Goal: Understand process/instructions: Learn about a topic

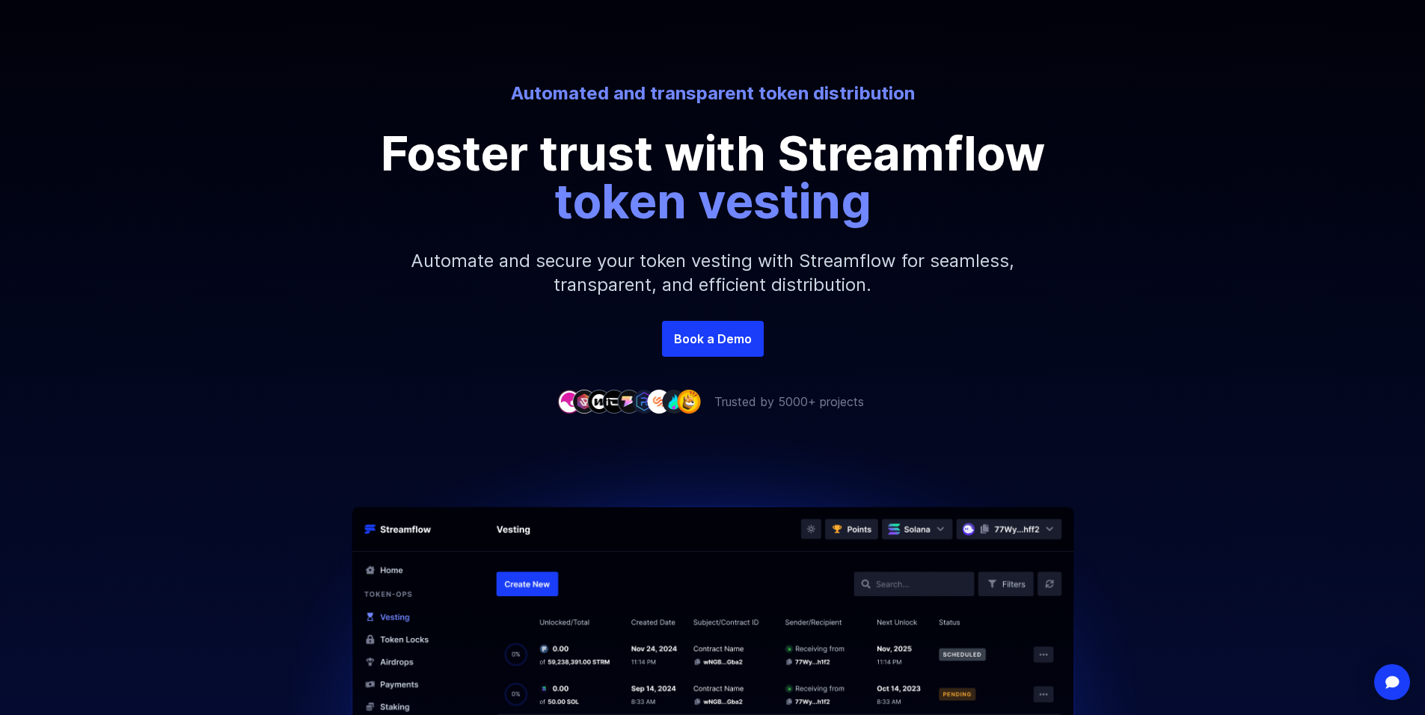
scroll to position [150, 0]
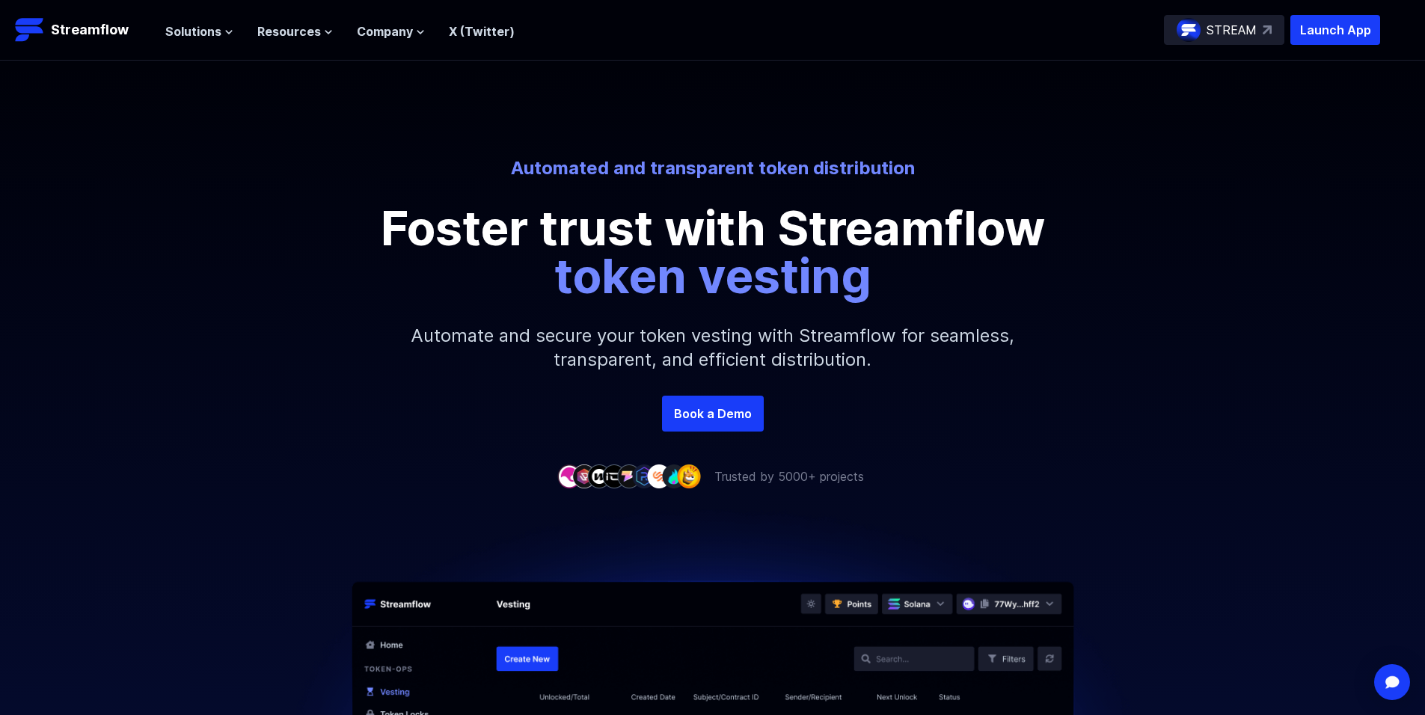
scroll to position [75, 0]
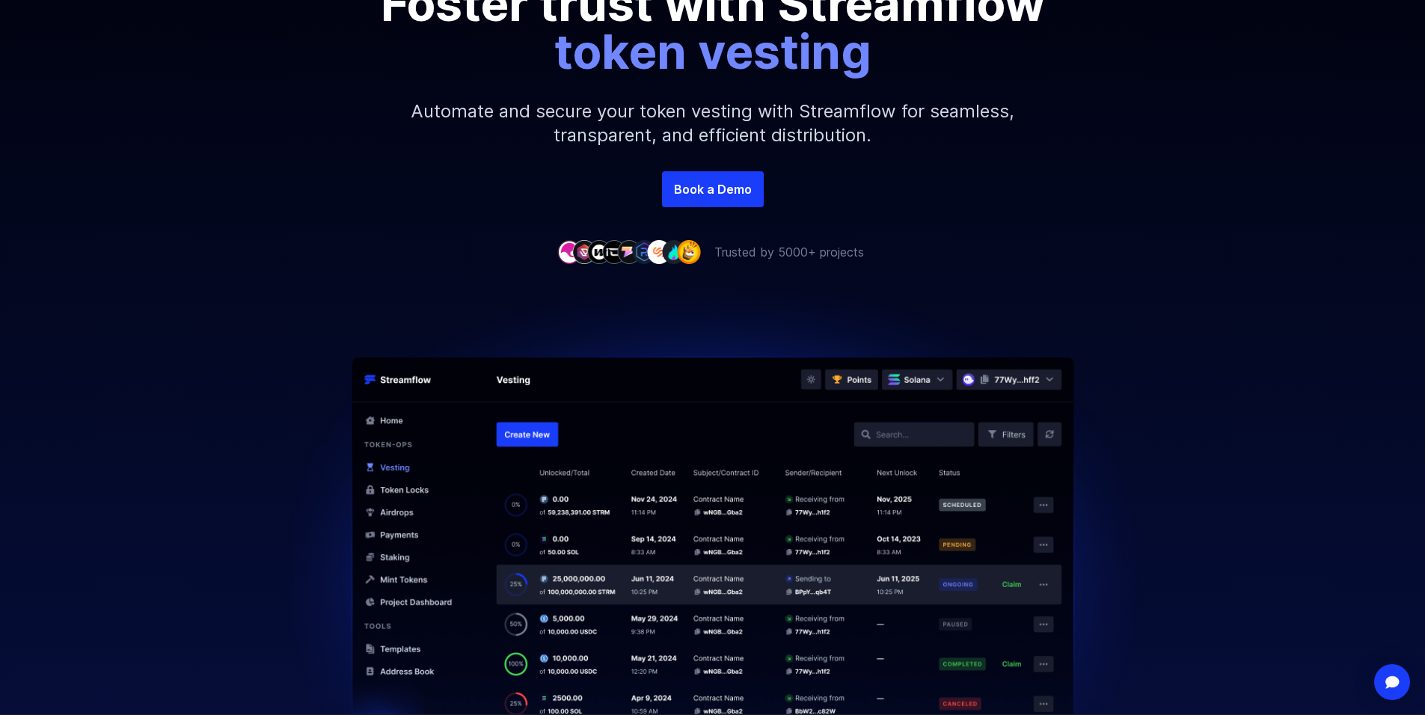
scroll to position [299, 0]
